Goal: Check status: Check status

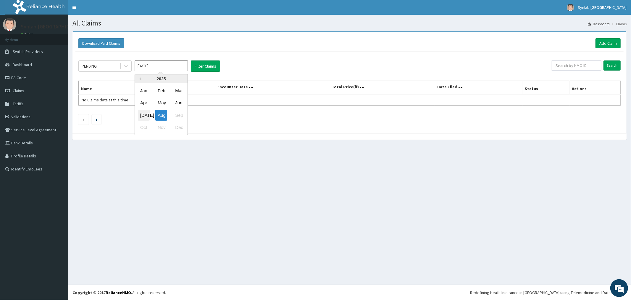
click at [144, 116] on div "[DATE]" at bounding box center [144, 115] width 12 height 11
type input "[DATE]"
click at [198, 66] on button "Filter Claims" at bounding box center [205, 65] width 29 height 11
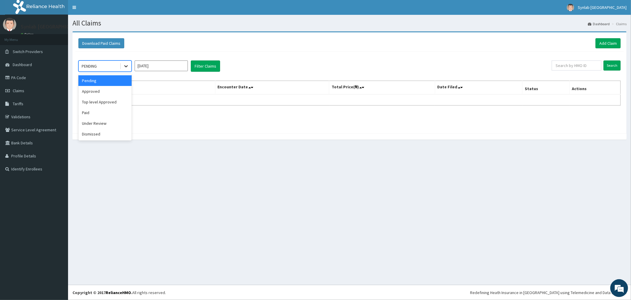
click at [125, 67] on icon at bounding box center [126, 66] width 6 height 6
click at [107, 91] on div "Approved" at bounding box center [104, 91] width 53 height 11
click at [211, 65] on button "Filter Claims" at bounding box center [205, 65] width 29 height 11
click at [123, 67] on icon at bounding box center [126, 66] width 6 height 6
click at [111, 104] on div "Top level Approved" at bounding box center [104, 101] width 53 height 11
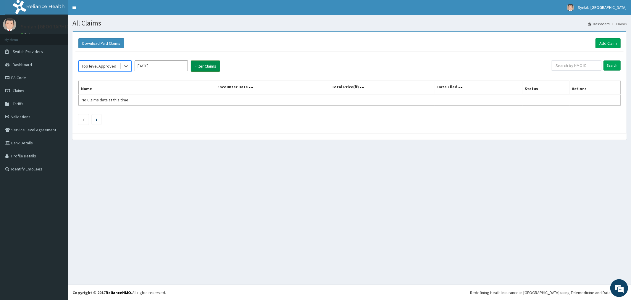
click at [209, 66] on button "Filter Claims" at bounding box center [205, 65] width 29 height 11
click at [125, 67] on icon at bounding box center [126, 66] width 6 height 6
click at [102, 117] on div "Paid" at bounding box center [104, 112] width 53 height 11
click at [210, 69] on button "Filter Claims" at bounding box center [205, 65] width 29 height 11
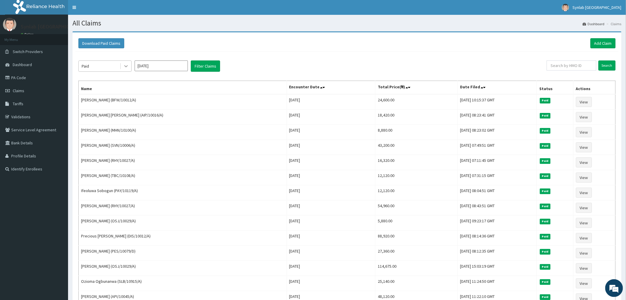
click at [126, 65] on icon at bounding box center [126, 66] width 6 height 6
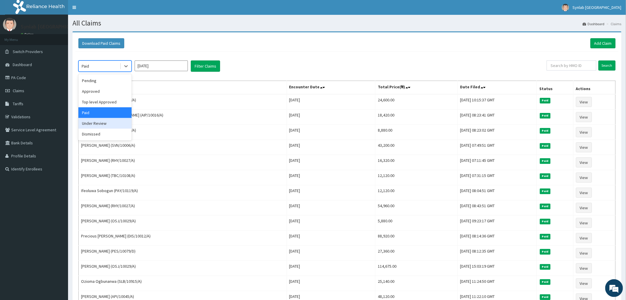
click at [98, 124] on div "Under Review" at bounding box center [104, 123] width 53 height 11
click at [205, 66] on button "Filter Claims" at bounding box center [205, 65] width 29 height 11
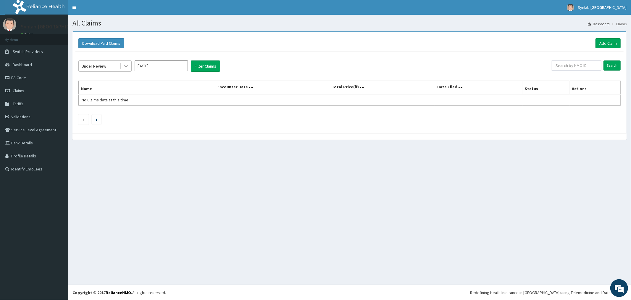
click at [125, 69] on icon at bounding box center [126, 66] width 6 height 6
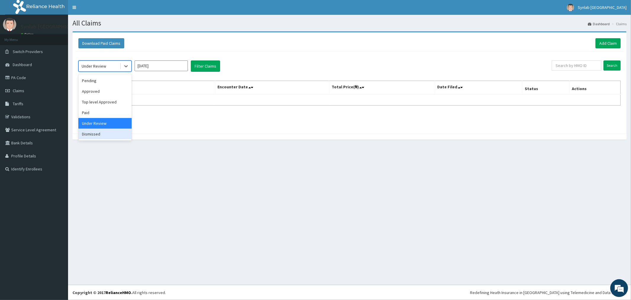
click at [108, 136] on div "Dismissed" at bounding box center [104, 133] width 53 height 11
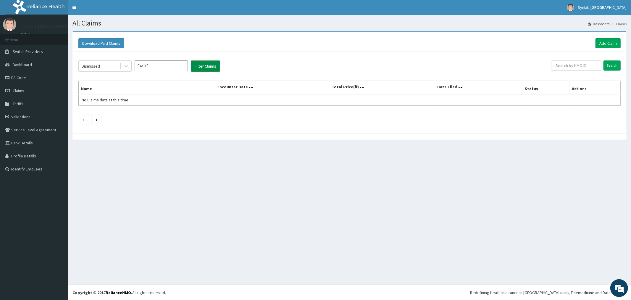
click at [211, 66] on button "Filter Claims" at bounding box center [205, 65] width 29 height 11
